Goal: Task Accomplishment & Management: Use online tool/utility

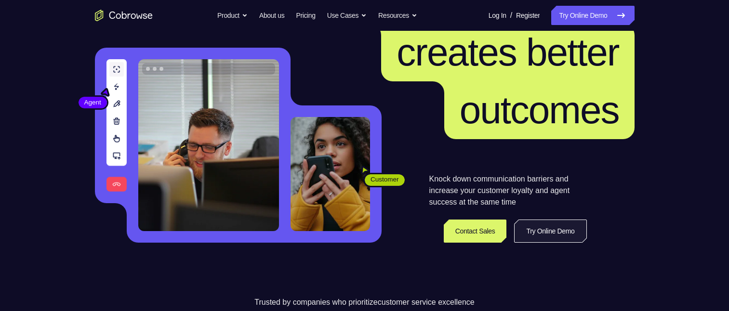
scroll to position [96, 0]
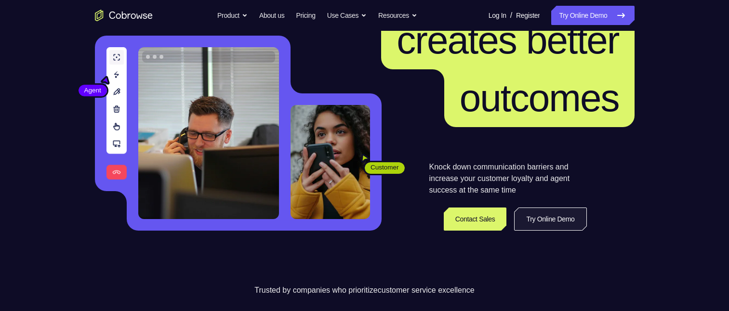
click at [558, 72] on link "Try Online Demo" at bounding box center [550, 219] width 72 height 23
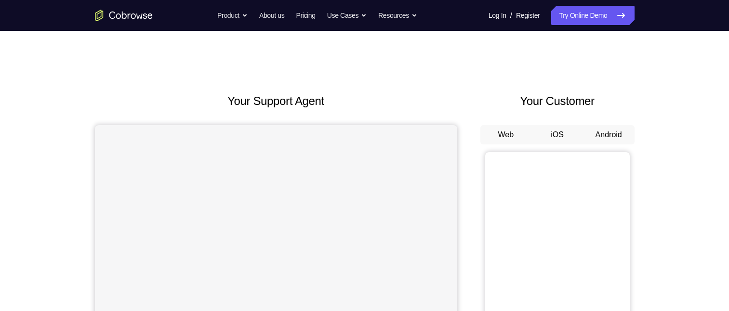
click at [472, 98] on div "Your Support Agent Your Customer Web iOS Android" at bounding box center [364, 270] width 539 height 356
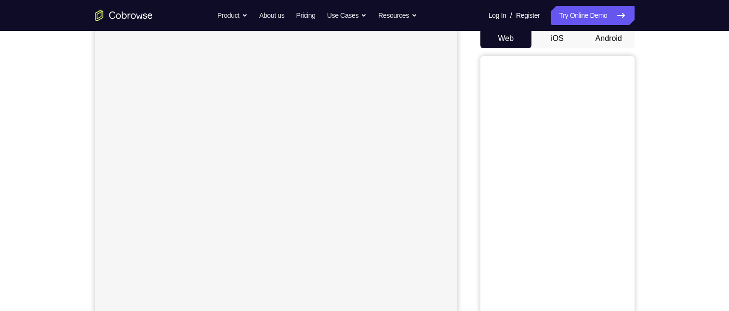
click at [616, 37] on button "Android" at bounding box center [609, 38] width 52 height 19
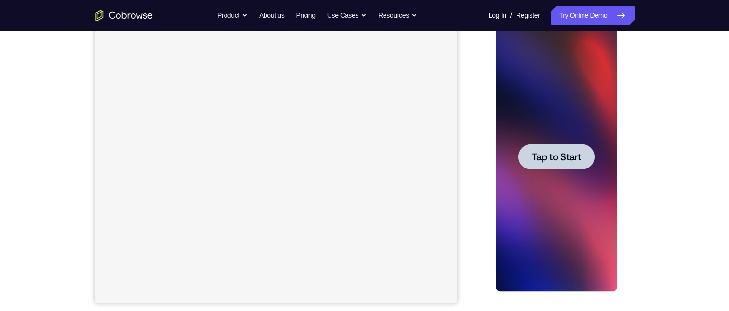
scroll to position [0, 0]
